Goal: Information Seeking & Learning: Understand process/instructions

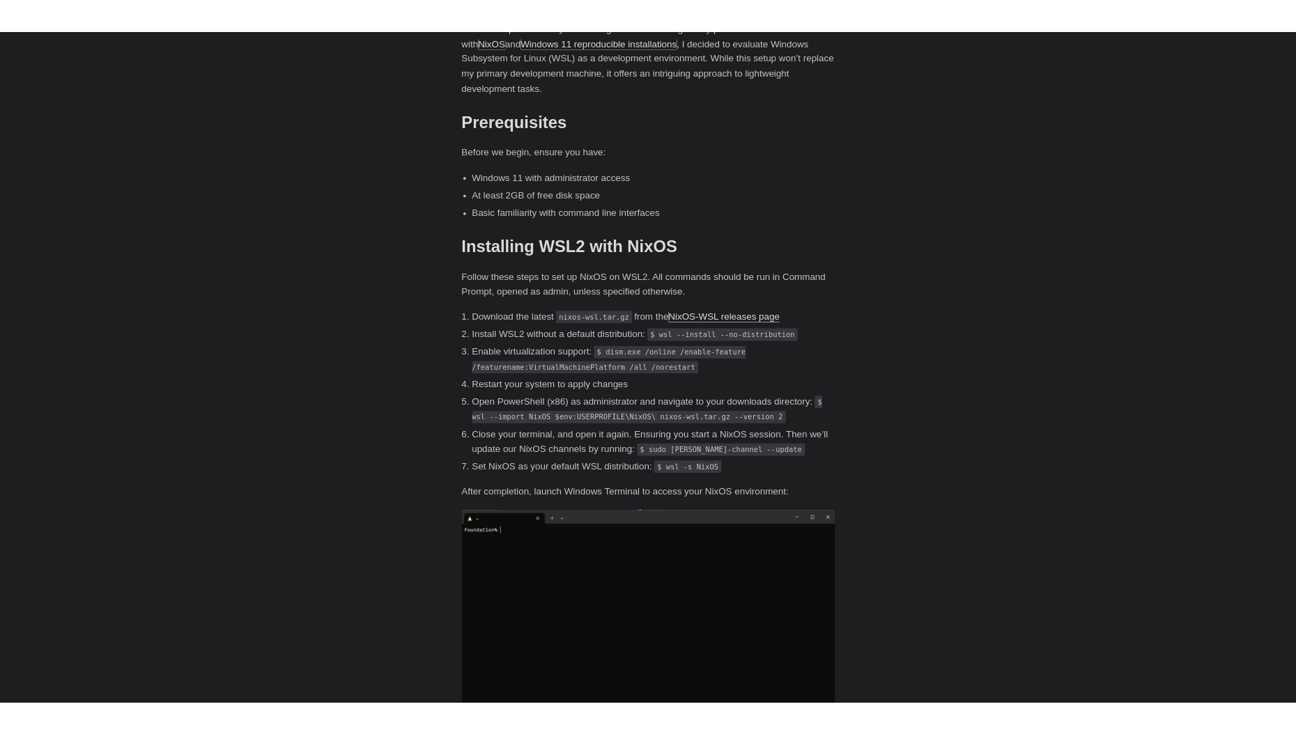
scroll to position [557, 0]
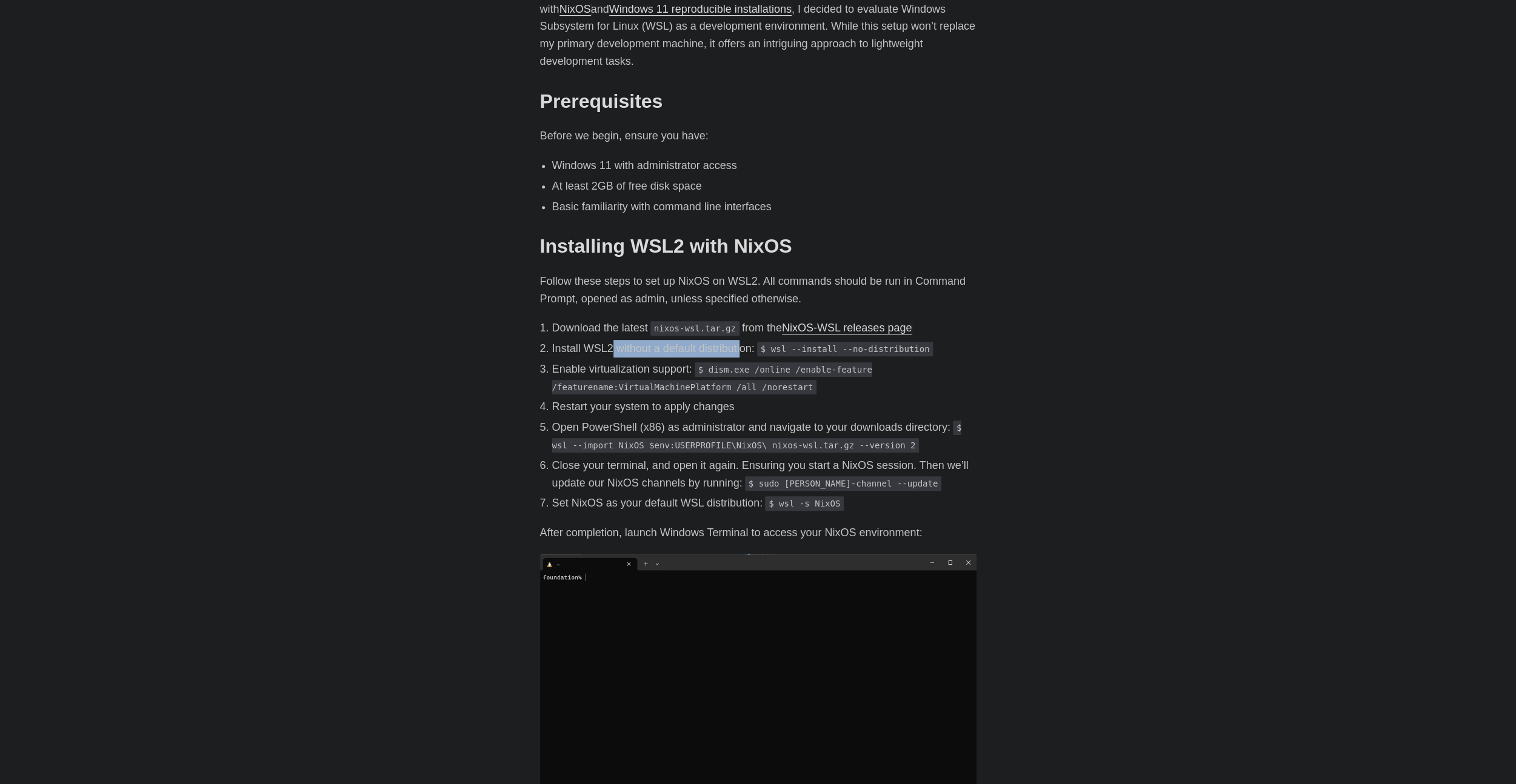
drag, startPoint x: 611, startPoint y: 332, endPoint x: 741, endPoint y: 332, distance: 130.0
click at [741, 340] on p "Install WSL2 without a default distribution: $ wsl --install --no-distribution" at bounding box center [765, 349] width 425 height 17
drag, startPoint x: 650, startPoint y: 386, endPoint x: 747, endPoint y: 385, distance: 97.0
click at [747, 399] on p "Restart your system to apply changes" at bounding box center [765, 407] width 425 height 17
drag, startPoint x: 551, startPoint y: 409, endPoint x: 775, endPoint y: 411, distance: 224.0
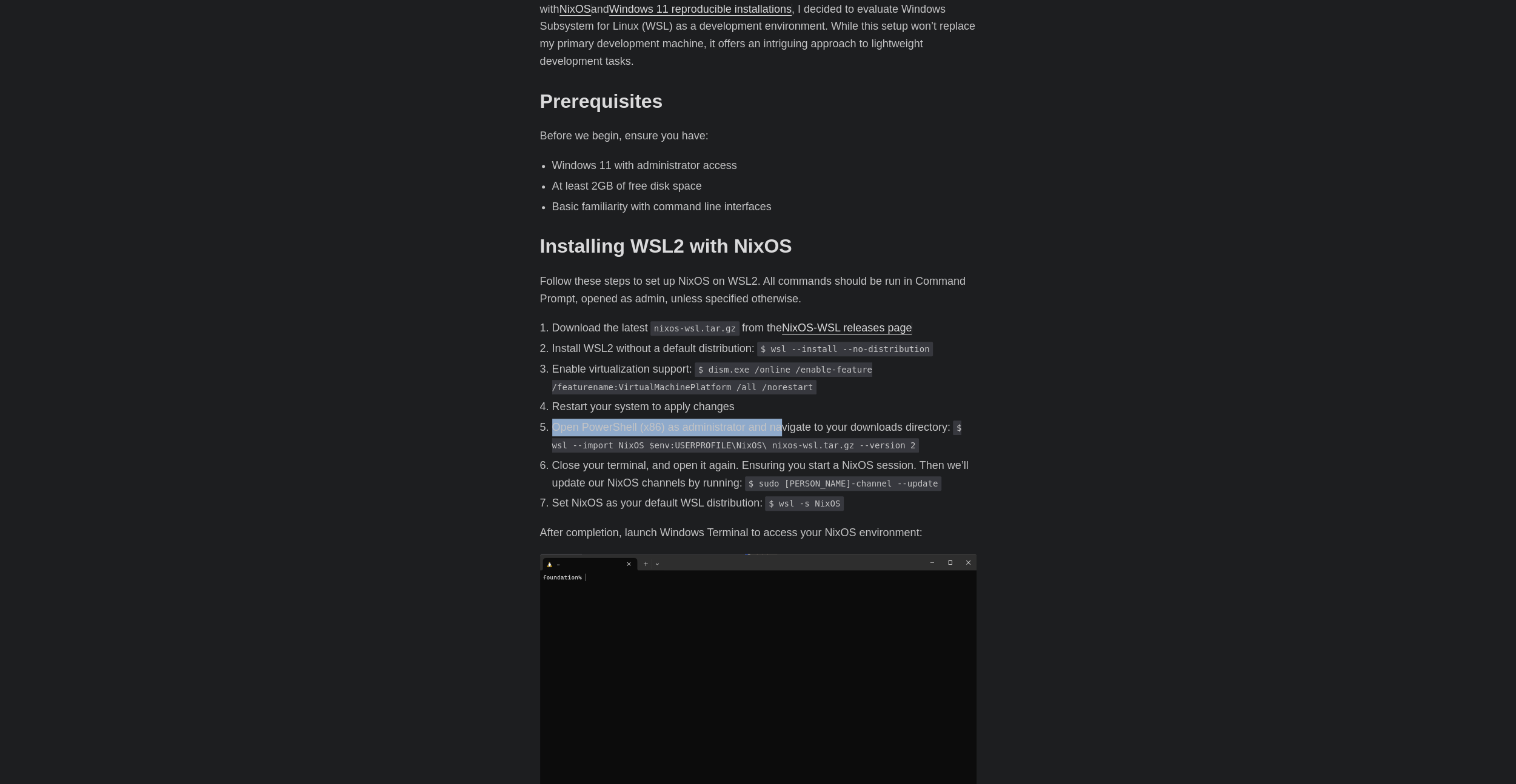
click at [775, 419] on li "Open PowerShell (x86) as administrator and navigate to your downloads directory…" at bounding box center [765, 436] width 425 height 35
click at [667, 321] on code "nixos-wsl.tar.gz" at bounding box center [695, 328] width 89 height 15
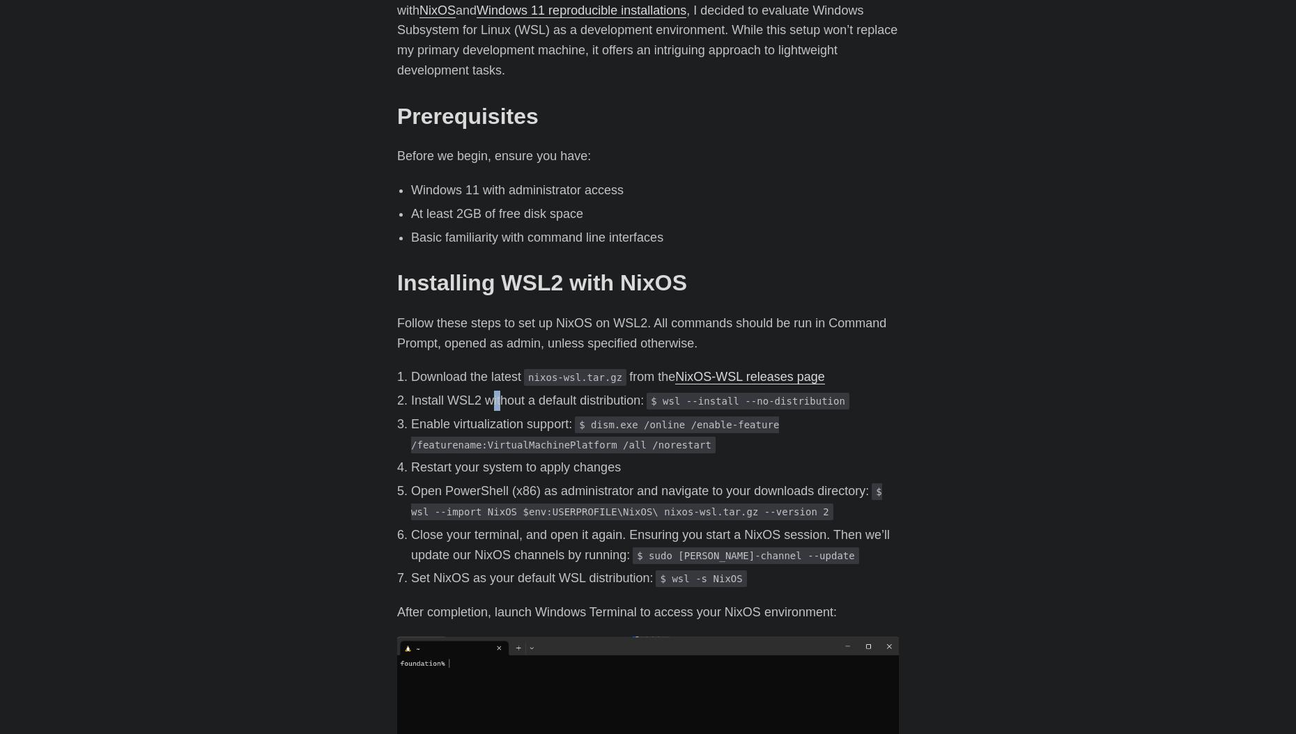
click at [497, 391] on p "Install WSL2 without a default distribution: $ wsl --install --no-distribution" at bounding box center [655, 401] width 488 height 20
click at [634, 391] on p "Install WSL2 without a default distribution: $ wsl --install --no-distribution" at bounding box center [655, 401] width 488 height 20
drag, startPoint x: 809, startPoint y: 382, endPoint x: 665, endPoint y: 380, distance: 144.2
click at [665, 391] on p "Install WSL2 without a default distribution: $ wsl --install --no-distribution" at bounding box center [655, 401] width 488 height 20
copy code "wsl --install --no-distribution"
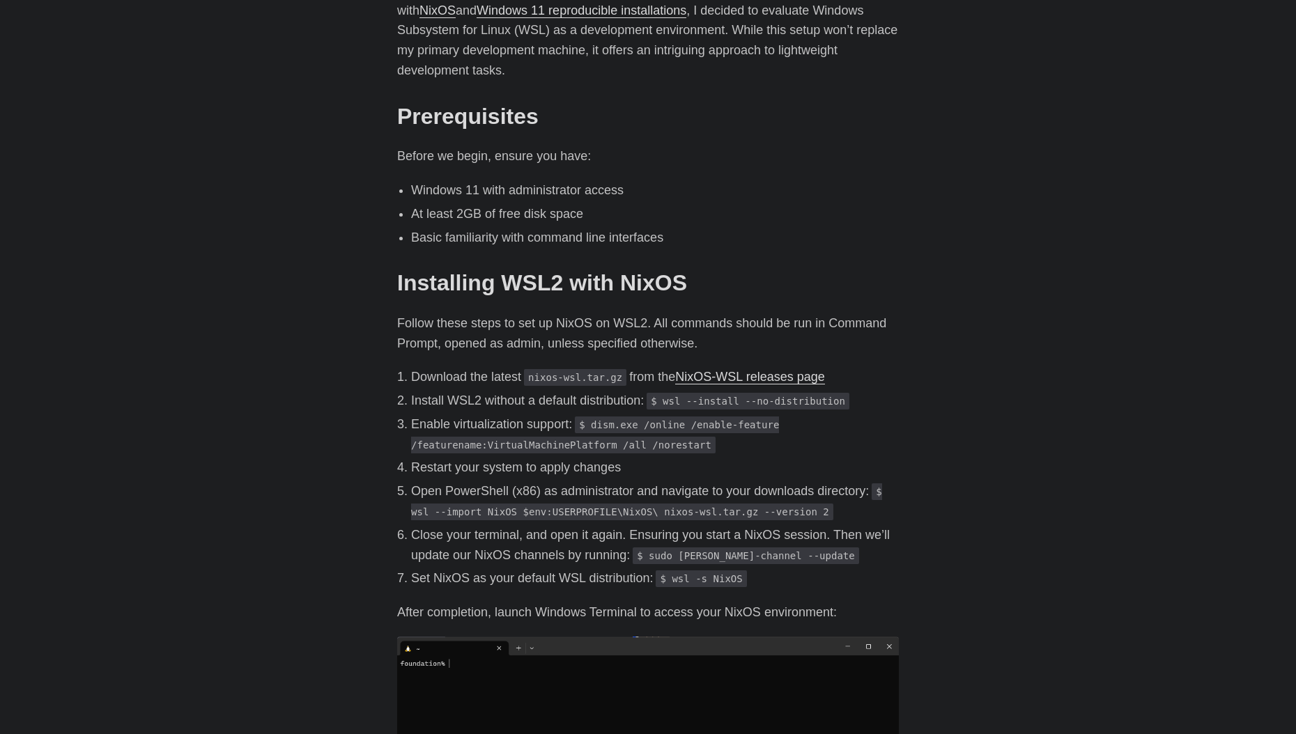
click at [709, 501] on code "$ wsl --import NixOS $env:USERPROFILE\NixOS\ nixos-wsl.tar.gz --version 2" at bounding box center [646, 501] width 471 height 37
click at [498, 415] on p "Enable virtualization support: $ dism.exe /online /enable-feature /featurename:…" at bounding box center [655, 435] width 488 height 40
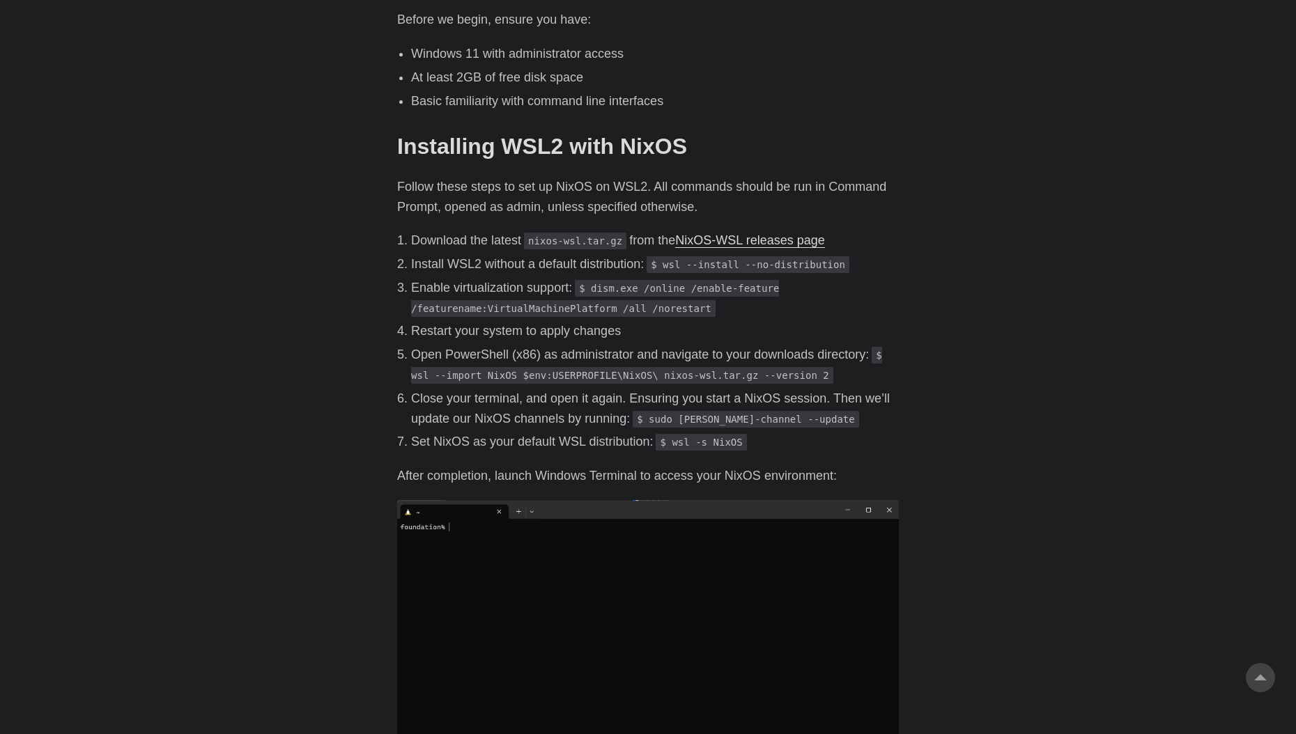
scroll to position [697, 0]
click at [869, 251] on p "Install WSL2 without a default distribution: $ wsl --install --no-distribution" at bounding box center [655, 261] width 488 height 20
click at [799, 231] on link "NixOS-WSL releases page" at bounding box center [749, 238] width 149 height 14
drag, startPoint x: 529, startPoint y: 417, endPoint x: 626, endPoint y: 417, distance: 96.1
click at [626, 429] on p "Set NixOS as your default WSL distribution: $ wsl -s NixOS" at bounding box center [655, 439] width 488 height 20
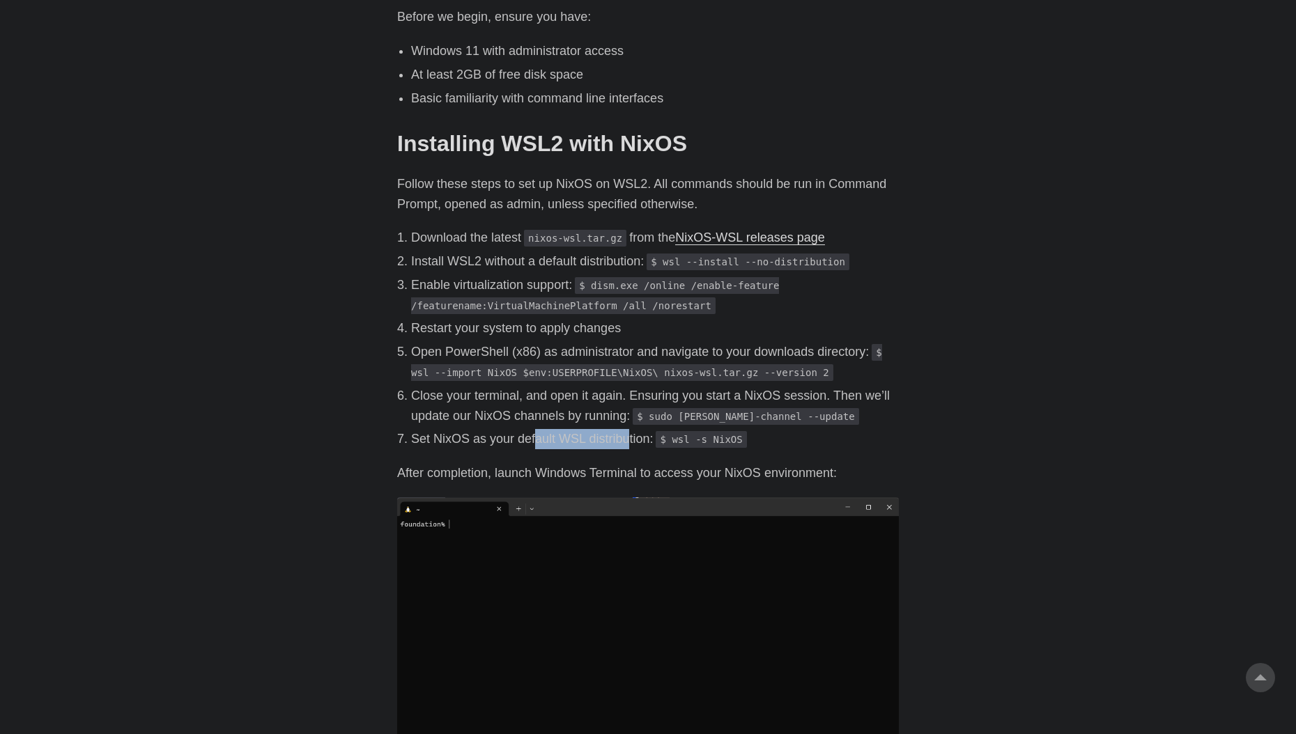
click at [536, 429] on p "Set NixOS as your default WSL distribution: $ wsl -s NixOS" at bounding box center [655, 439] width 488 height 20
click at [475, 429] on p "Set NixOS as your default WSL distribution: $ wsl -s NixOS" at bounding box center [655, 439] width 488 height 20
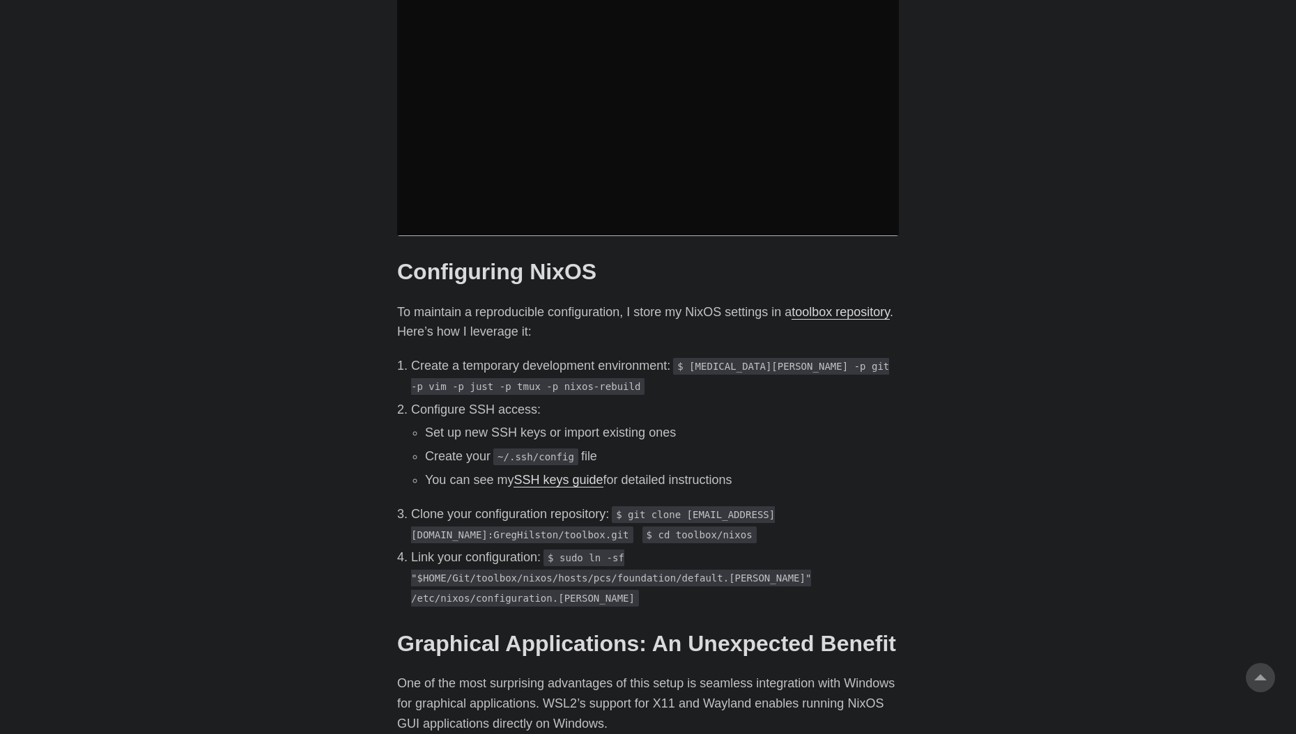
scroll to position [1254, 0]
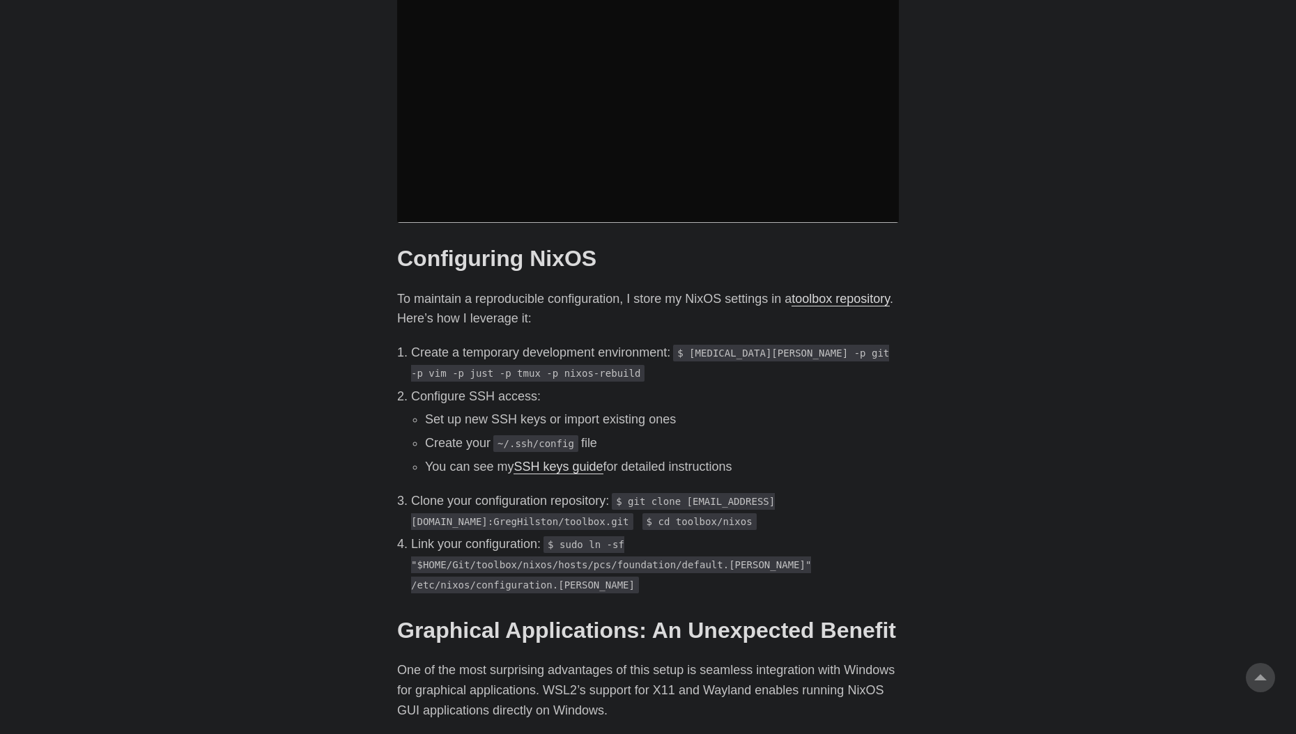
click at [271, 302] on body "[PERSON_NAME] Home About Posts Tags Archive Resume" at bounding box center [648, 580] width 1296 height 3669
drag, startPoint x: 550, startPoint y: 282, endPoint x: 704, endPoint y: 270, distance: 155.1
click at [704, 289] on p "To maintain a reproducible configuration, I store my NixOS settings in a toolbo…" at bounding box center [648, 309] width 502 height 40
click at [973, 335] on body "[PERSON_NAME] Home About Posts Tags Archive Resume" at bounding box center [648, 580] width 1296 height 3669
drag, startPoint x: 539, startPoint y: 330, endPoint x: 594, endPoint y: 327, distance: 55.8
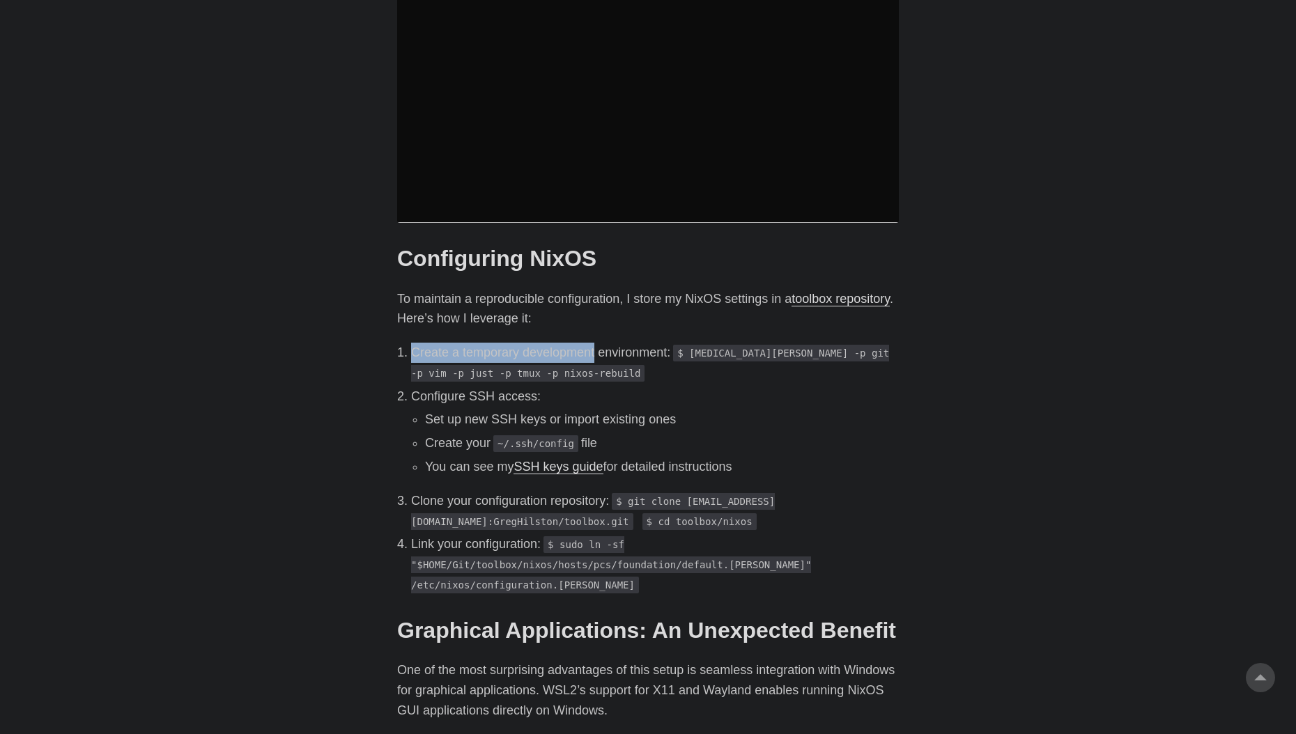
click at [594, 343] on li "Create a temporary development environment: $ [MEDICAL_DATA][PERSON_NAME] -p gi…" at bounding box center [655, 363] width 488 height 40
click at [678, 387] on p "Configure SSH access:" at bounding box center [655, 397] width 488 height 20
click at [687, 387] on p "Configure SSH access:" at bounding box center [655, 397] width 488 height 20
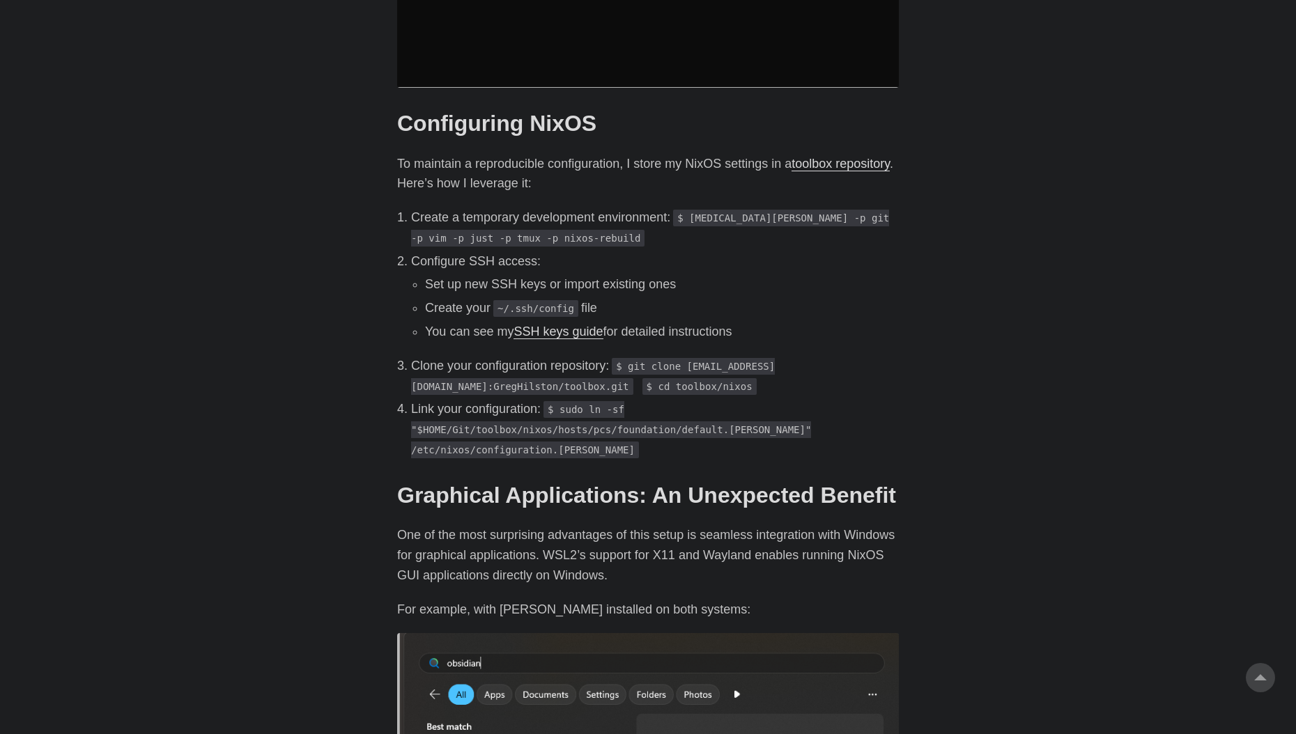
scroll to position [1393, 0]
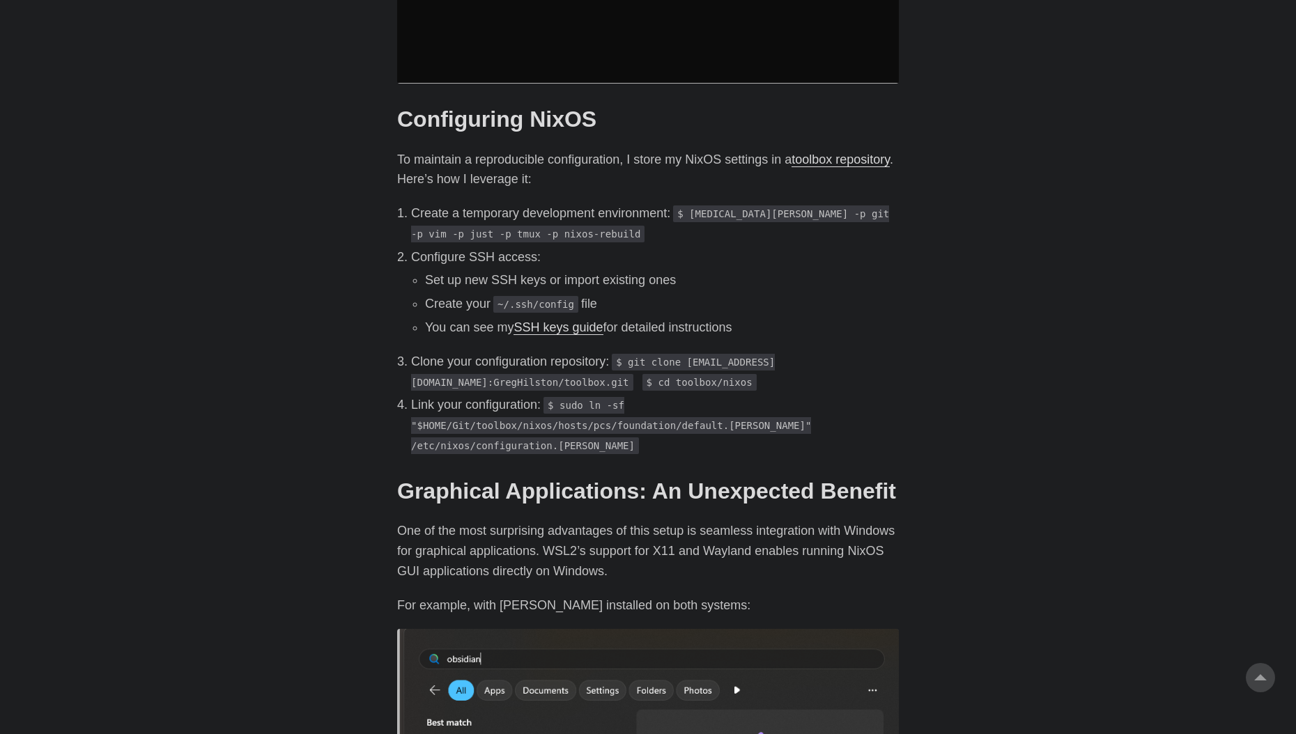
click at [196, 219] on body "[PERSON_NAME] Home About Posts Tags Archive Resume" at bounding box center [648, 441] width 1296 height 3669
